Goal: Navigation & Orientation: Find specific page/section

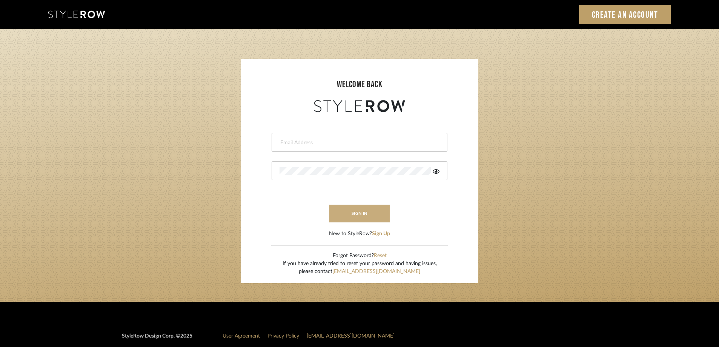
type input "[EMAIL_ADDRESS][DOMAIN_NAME]"
click at [356, 214] on button "sign in" at bounding box center [359, 214] width 60 height 18
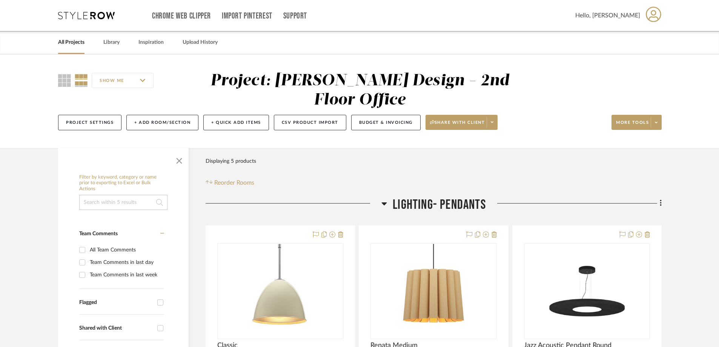
click at [78, 42] on link "All Projects" at bounding box center [71, 42] width 26 height 10
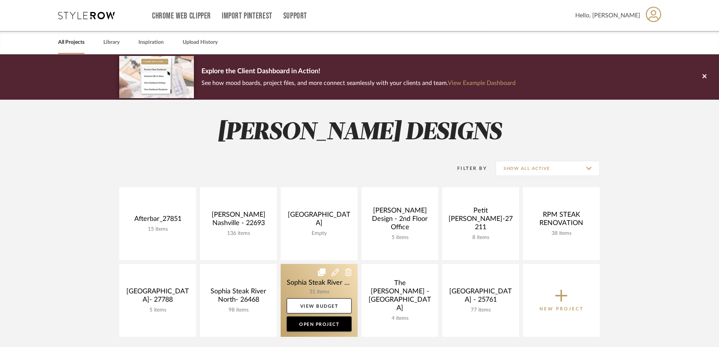
scroll to position [75, 0]
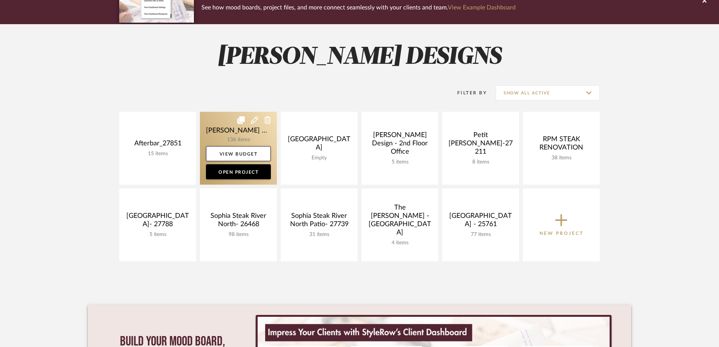
click at [242, 131] on link at bounding box center [238, 148] width 77 height 73
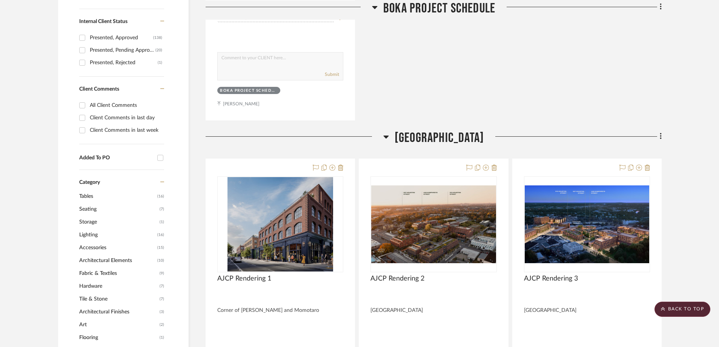
scroll to position [453, 0]
